Goal: Navigation & Orientation: Find specific page/section

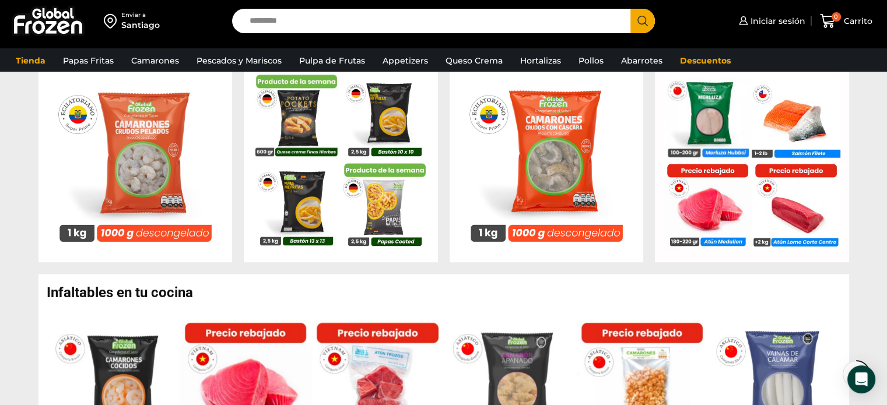
scroll to position [408, 0]
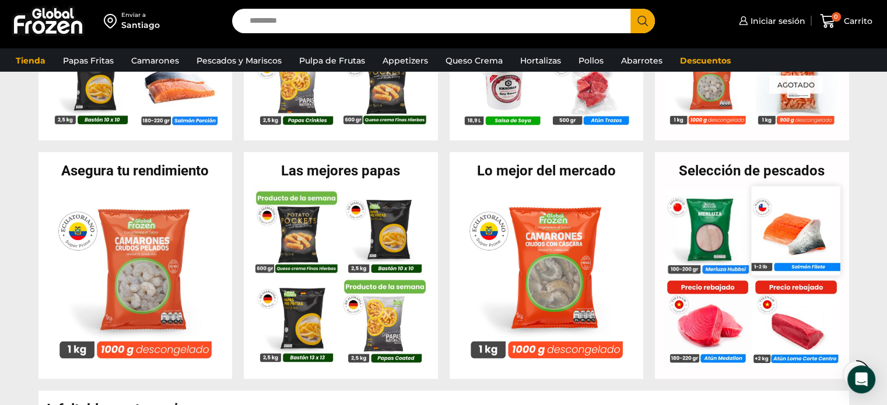
click at [762, 223] on img at bounding box center [795, 231] width 89 height 89
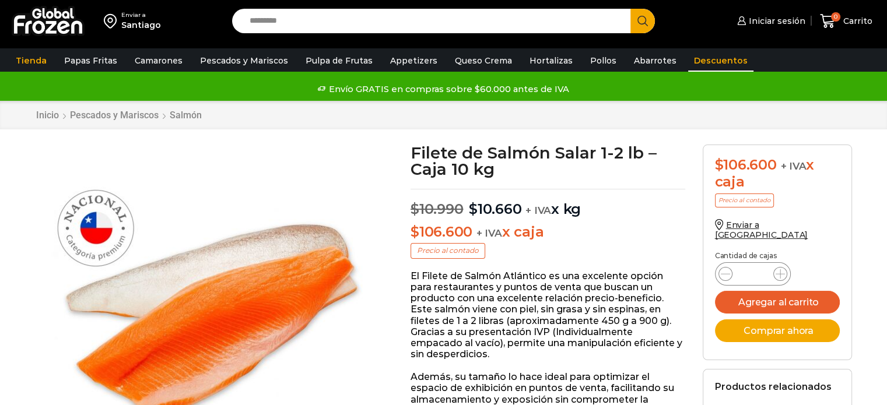
click at [704, 60] on link "Descuentos" at bounding box center [720, 61] width 65 height 22
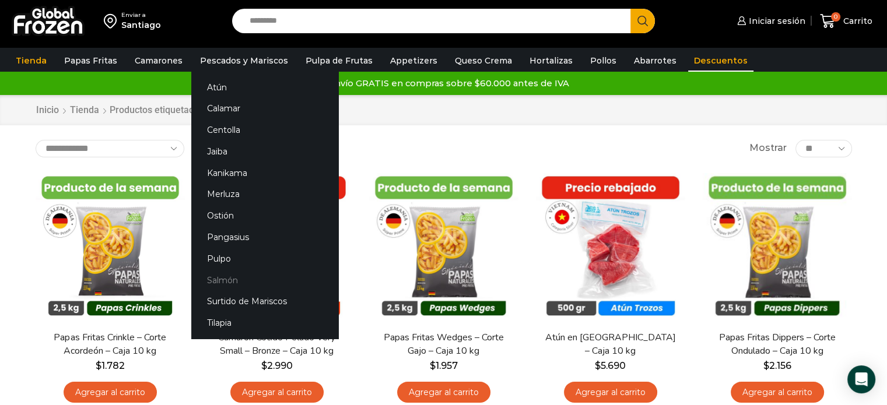
click at [221, 282] on link "Salmón" at bounding box center [264, 280] width 147 height 22
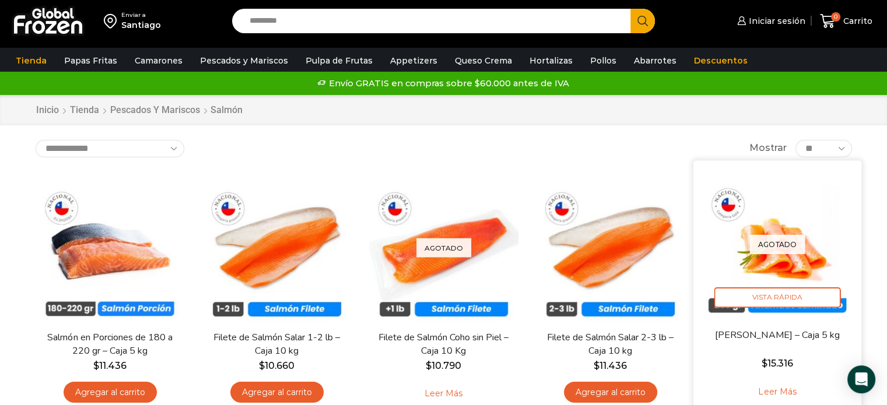
scroll to position [117, 0]
